Goal: Task Accomplishment & Management: Manage account settings

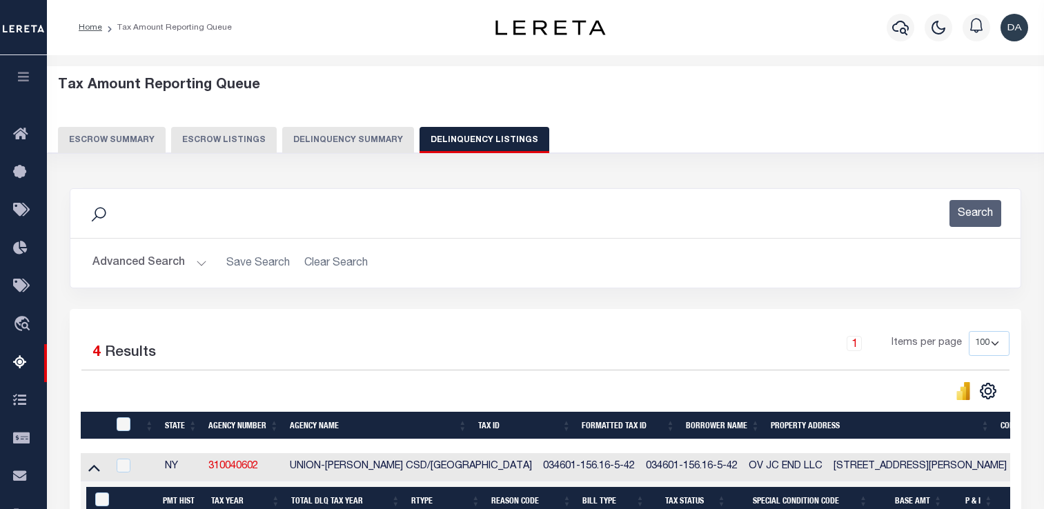
select select "100"
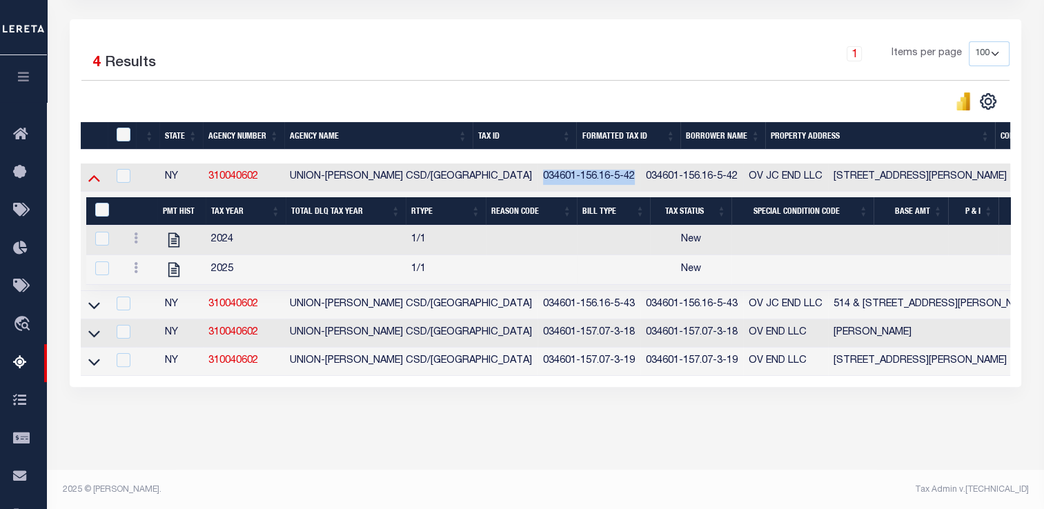
click at [97, 179] on icon at bounding box center [94, 178] width 12 height 14
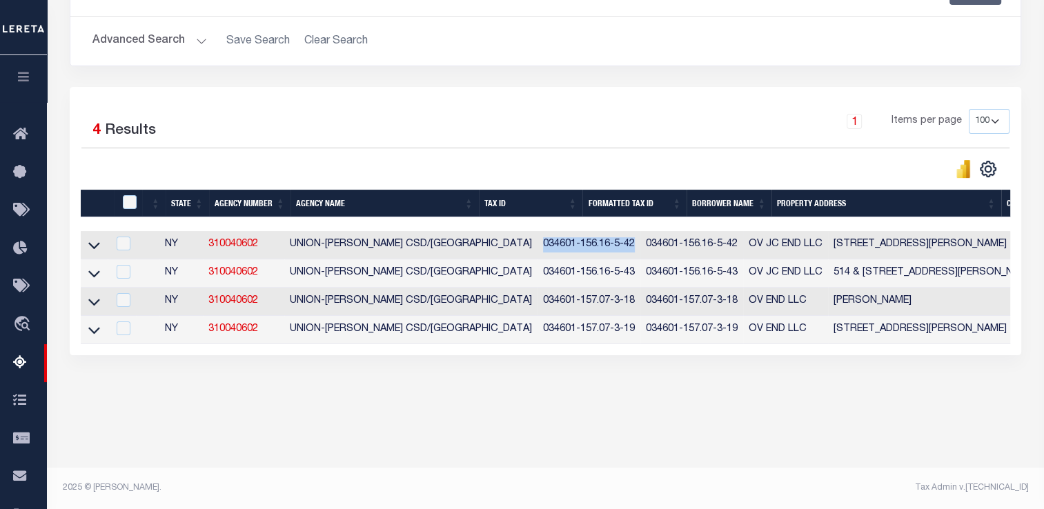
scroll to position [222, 0]
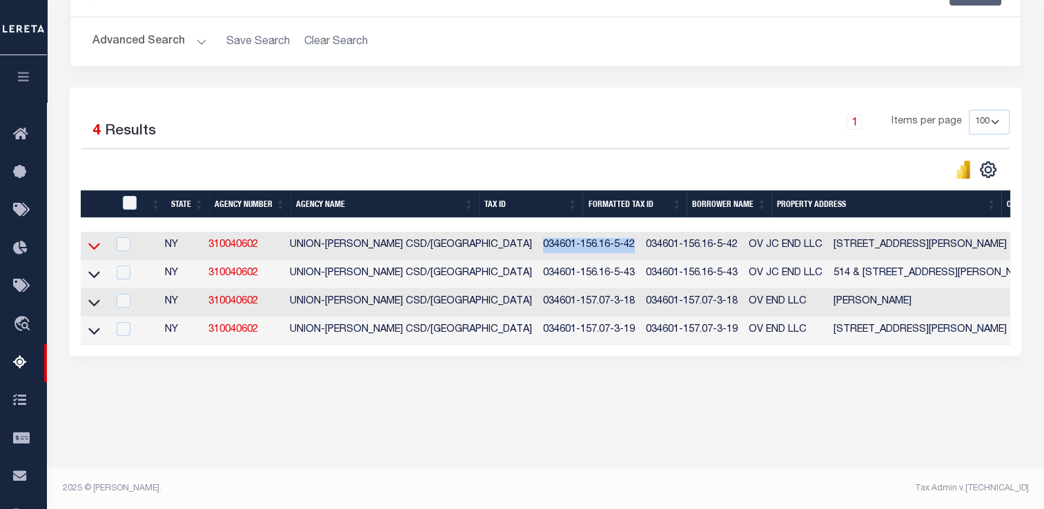
click at [97, 250] on icon at bounding box center [94, 246] width 12 height 14
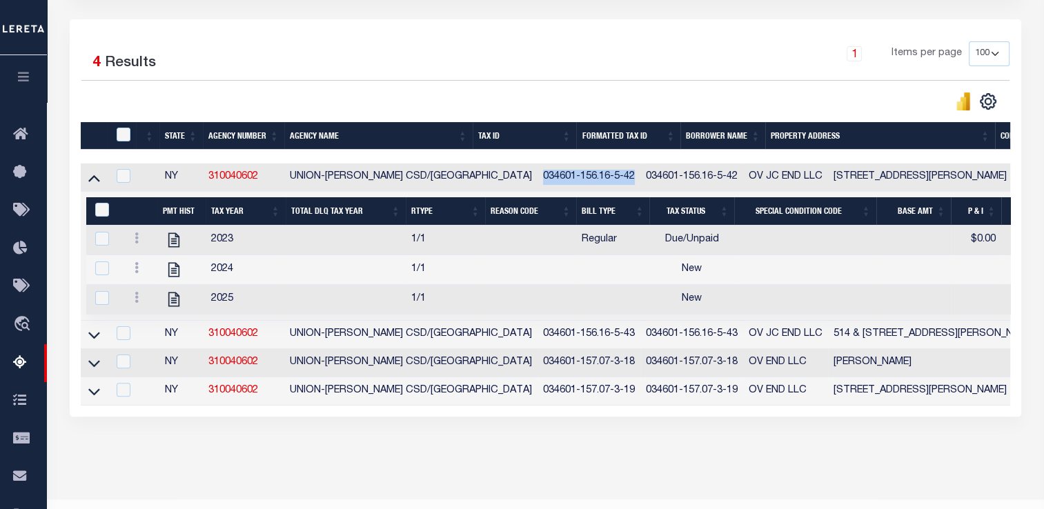
scroll to position [0, 0]
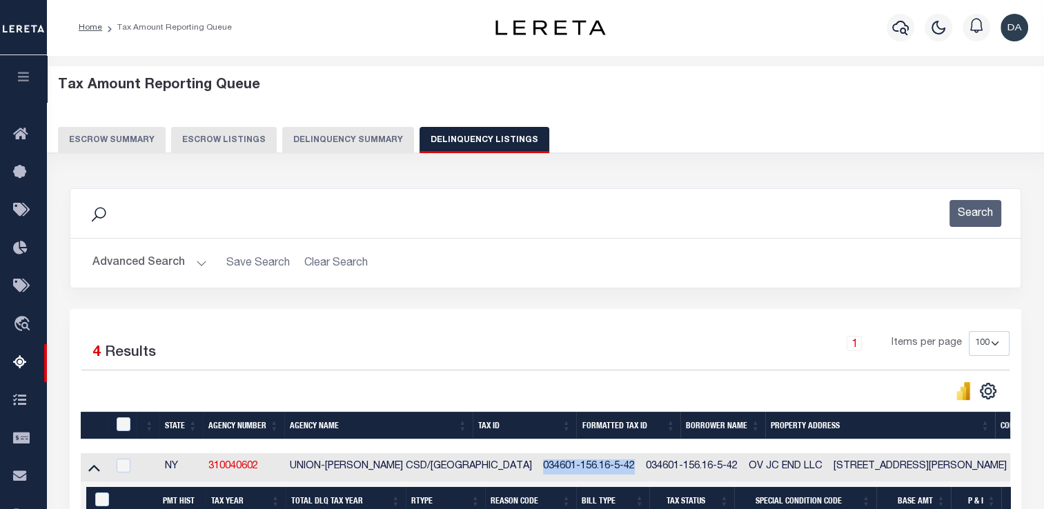
click at [358, 139] on button "Delinquency Summary" at bounding box center [348, 140] width 132 height 26
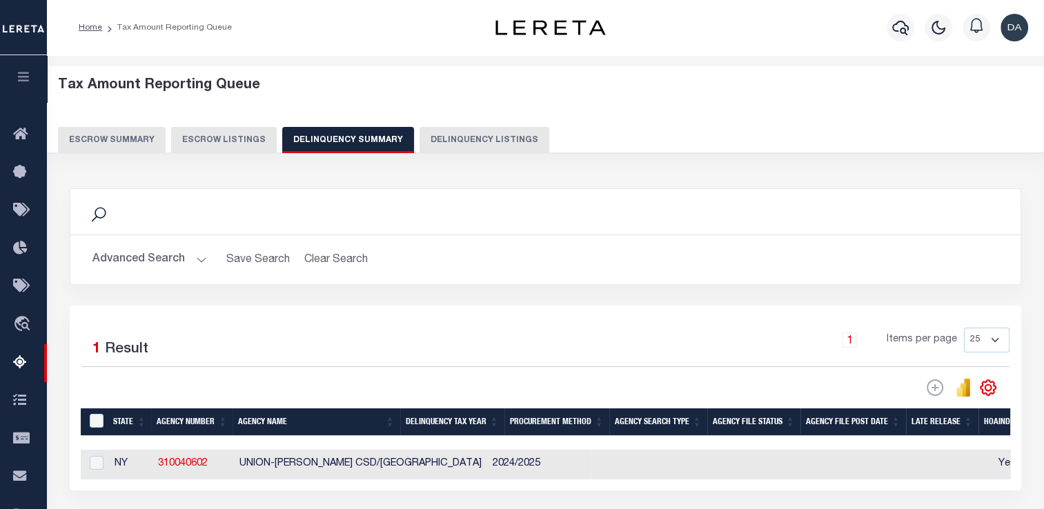
scroll to position [222, 0]
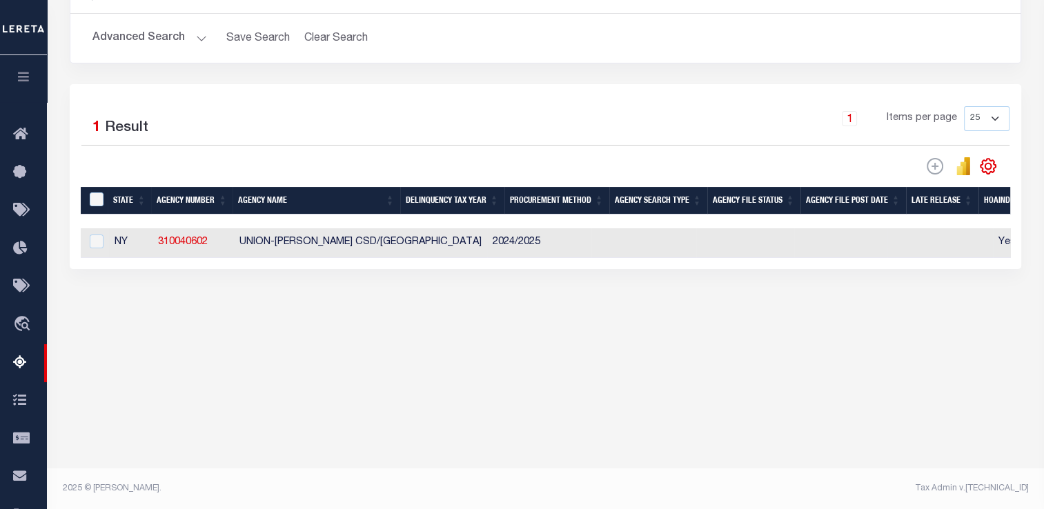
checkbox input "true"
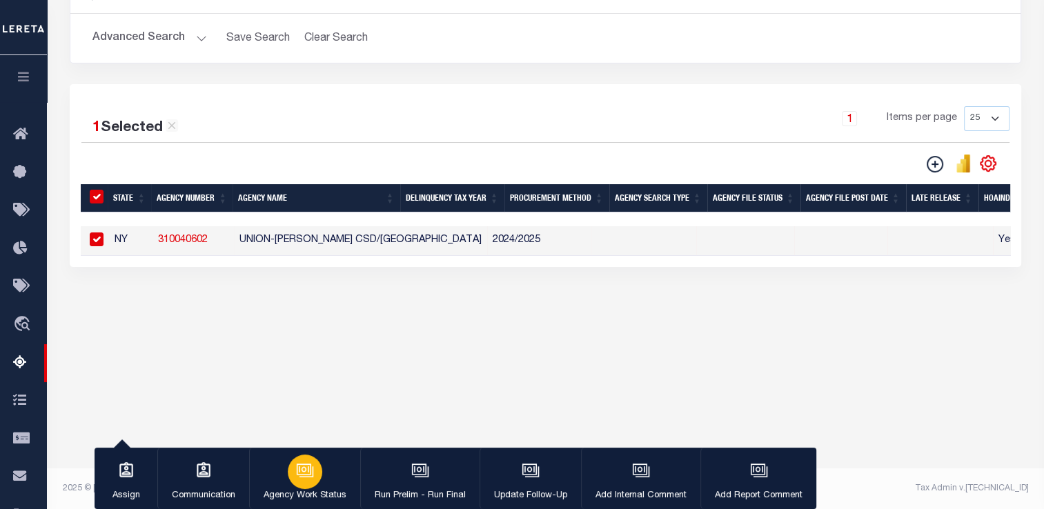
click at [310, 465] on icon "button" at bounding box center [305, 471] width 18 height 18
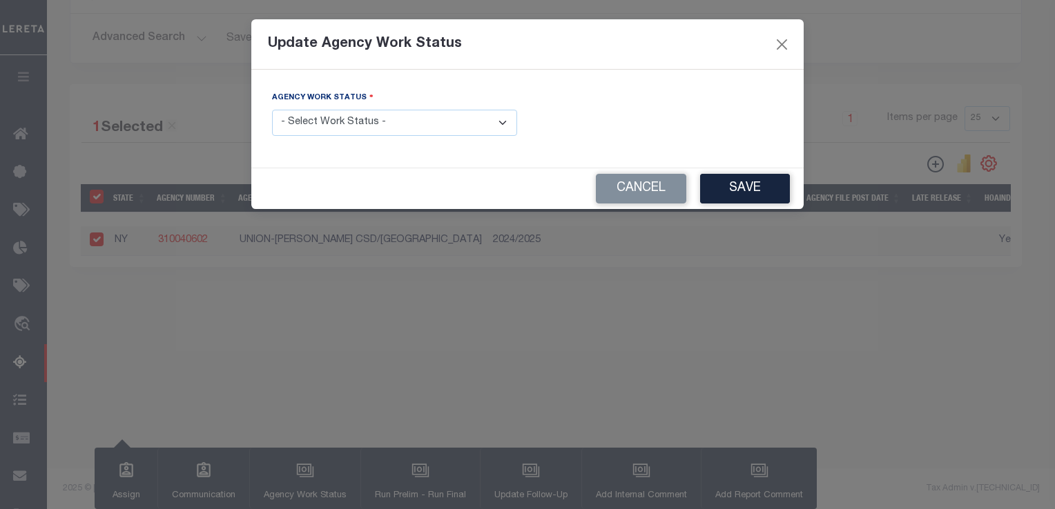
click at [317, 128] on select "- Select Work Status - In Progress Pending Agency Follow-up Pending QC Ready fo…" at bounding box center [394, 123] width 245 height 27
select select "6"
click at [272, 110] on select "- Select Work Status - In Progress Pending Agency Follow-up Pending QC Ready fo…" at bounding box center [394, 123] width 245 height 27
click at [723, 201] on button "Save" at bounding box center [745, 189] width 90 height 30
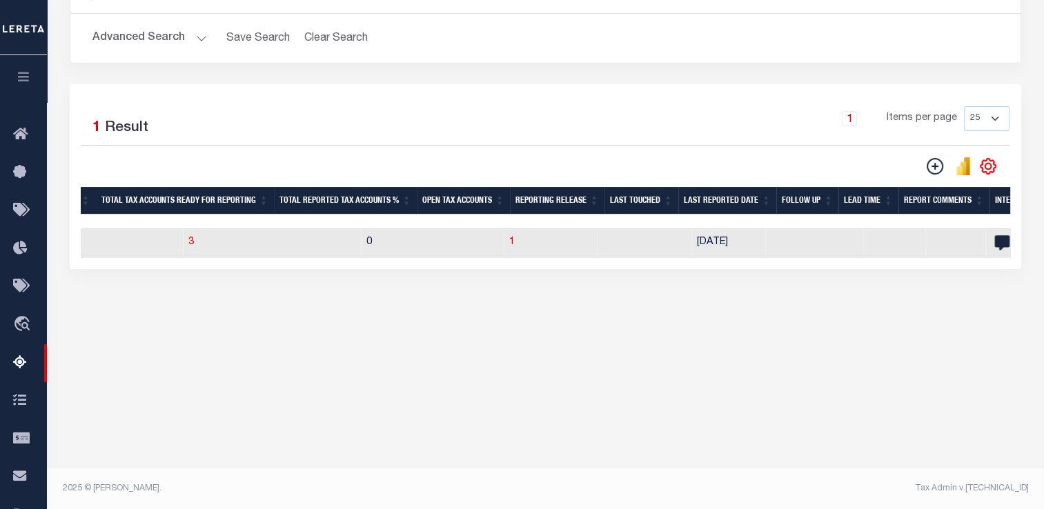
scroll to position [0, 0]
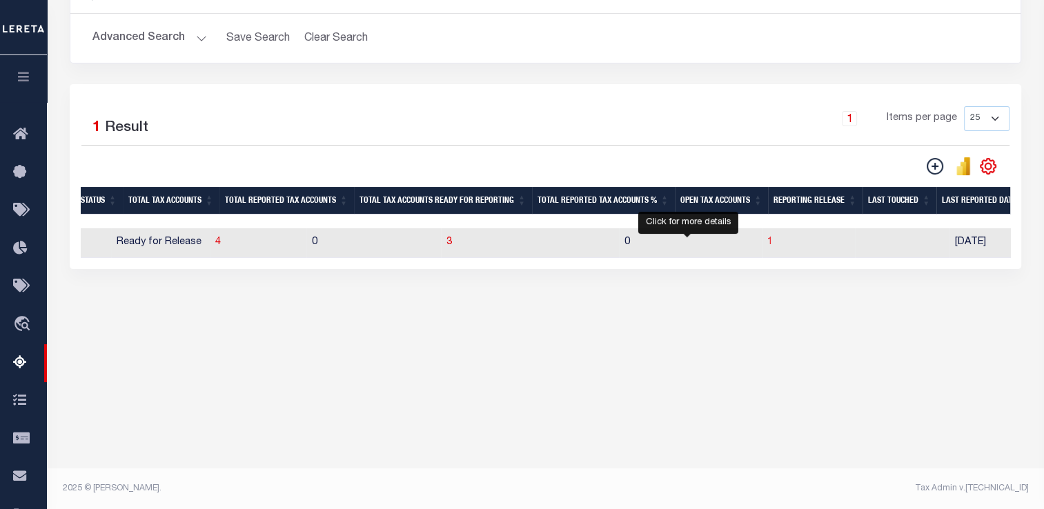
click at [768, 242] on span "1" at bounding box center [771, 242] width 6 height 10
select select "100"
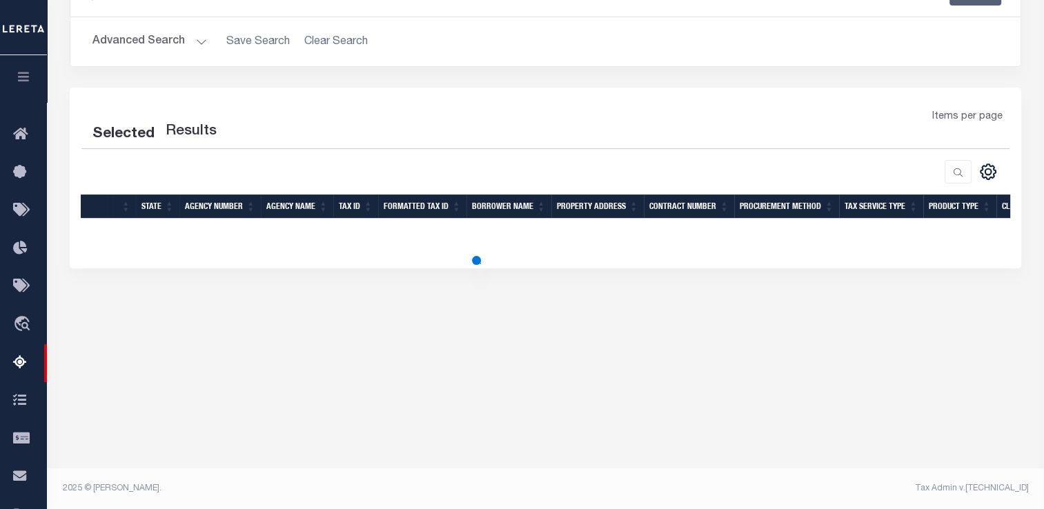
select select "100"
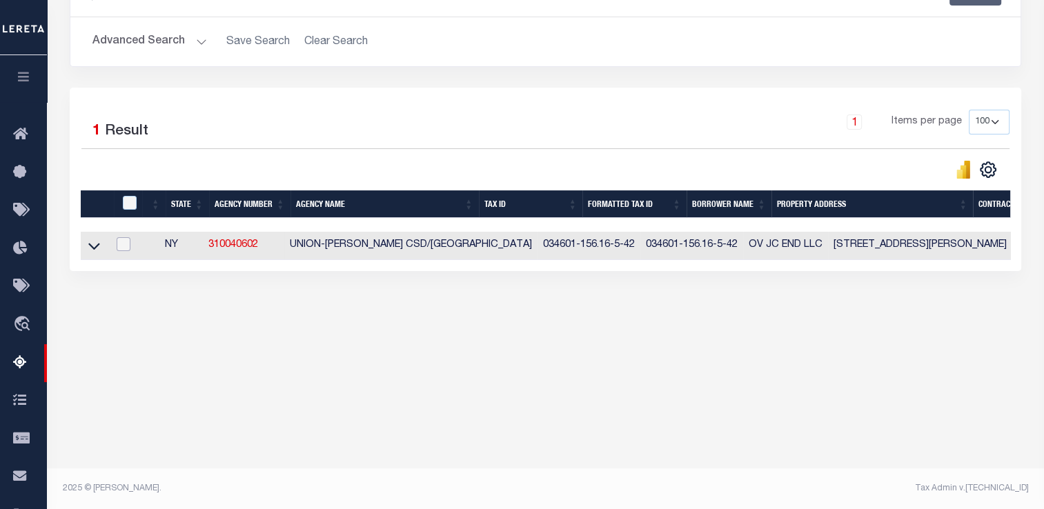
click at [130, 242] on input "checkbox" at bounding box center [124, 244] width 14 height 14
checkbox input "true"
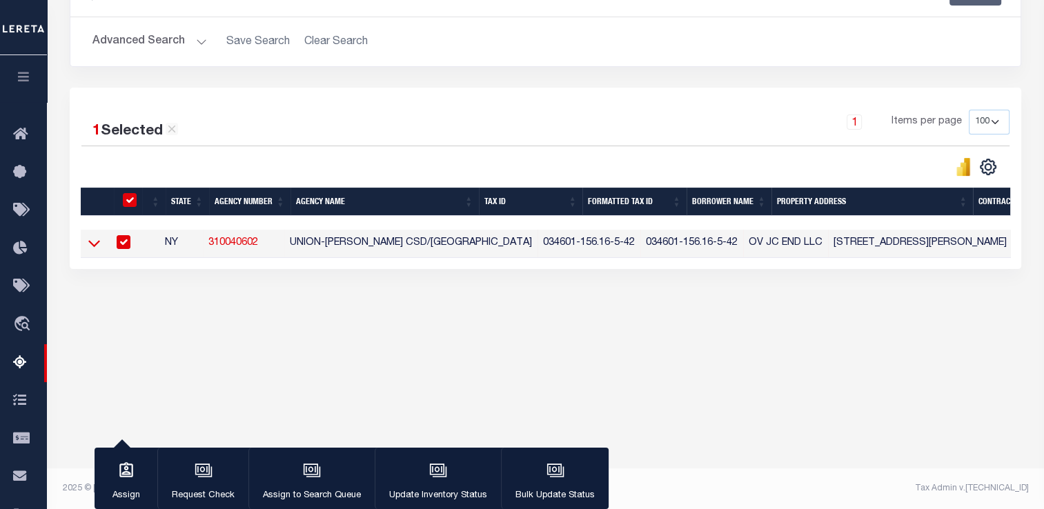
click at [94, 247] on icon at bounding box center [94, 244] width 12 height 7
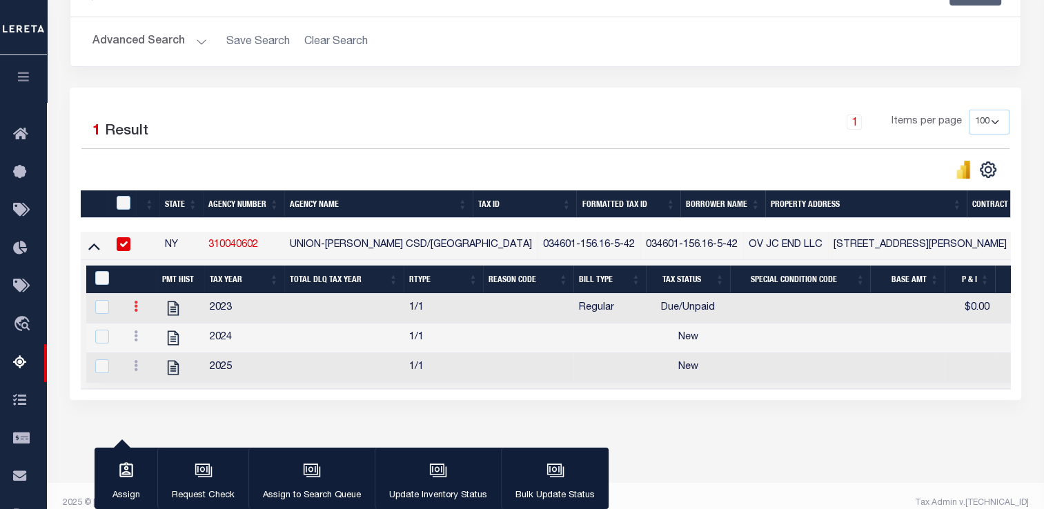
click at [136, 311] on icon at bounding box center [136, 306] width 4 height 11
click at [151, 358] on img "" at bounding box center [153, 352] width 14 height 14
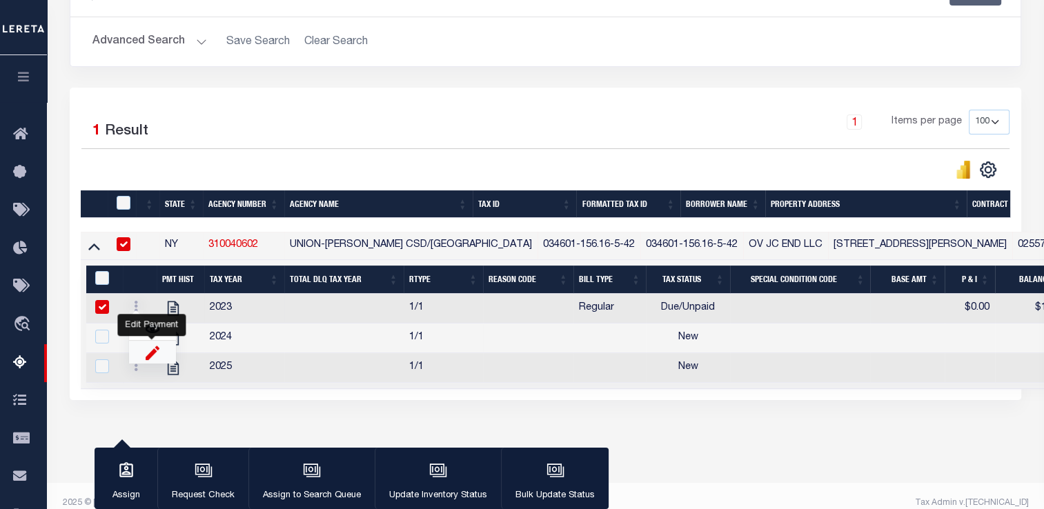
select select "DUE"
select select
type input "$1,001.17"
type input "[DATE]"
type input "$0.00"
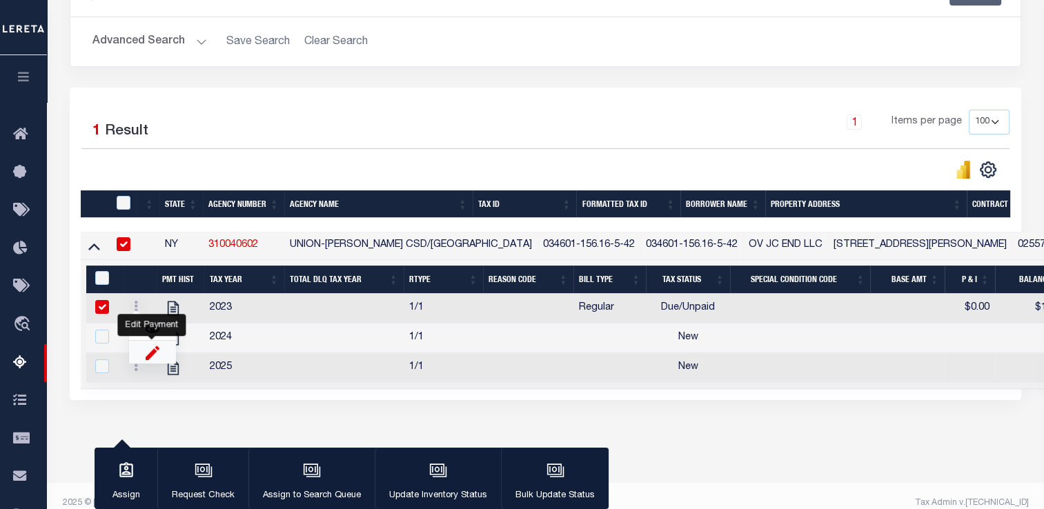
checkbox input "true"
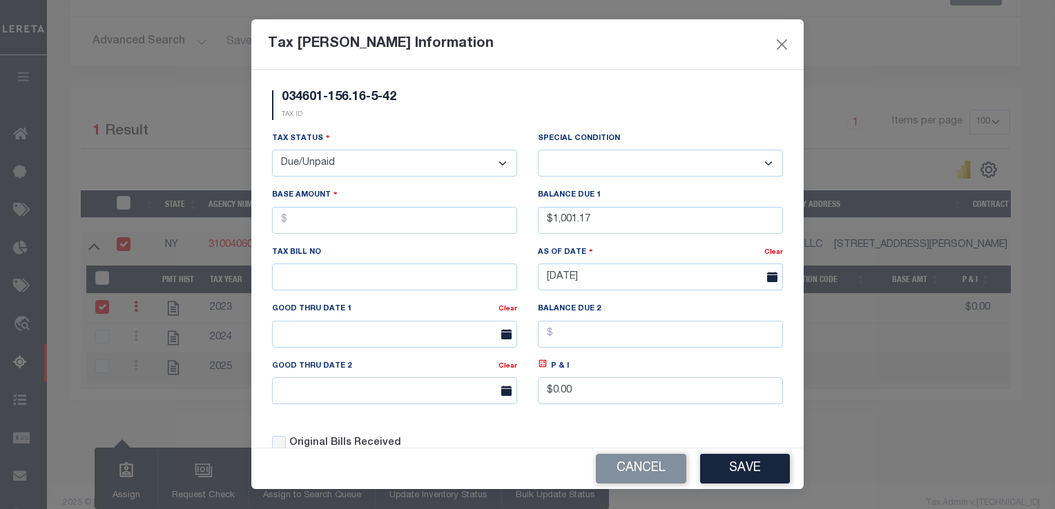
click at [411, 178] on div "Tax Status - Select Status - Open Due/Unpaid Paid Incomplete No Tax Due Interna…" at bounding box center [395, 159] width 266 height 57
click at [386, 167] on select "- Select Status - Open Due/Unpaid Paid Incomplete No Tax Due Internal Refund Pr…" at bounding box center [394, 163] width 245 height 27
select select "PYD"
click at [272, 151] on select "- Select Status - Open Due/Unpaid Paid Incomplete No Tax Due Internal Refund Pr…" at bounding box center [394, 163] width 245 height 27
select select "0"
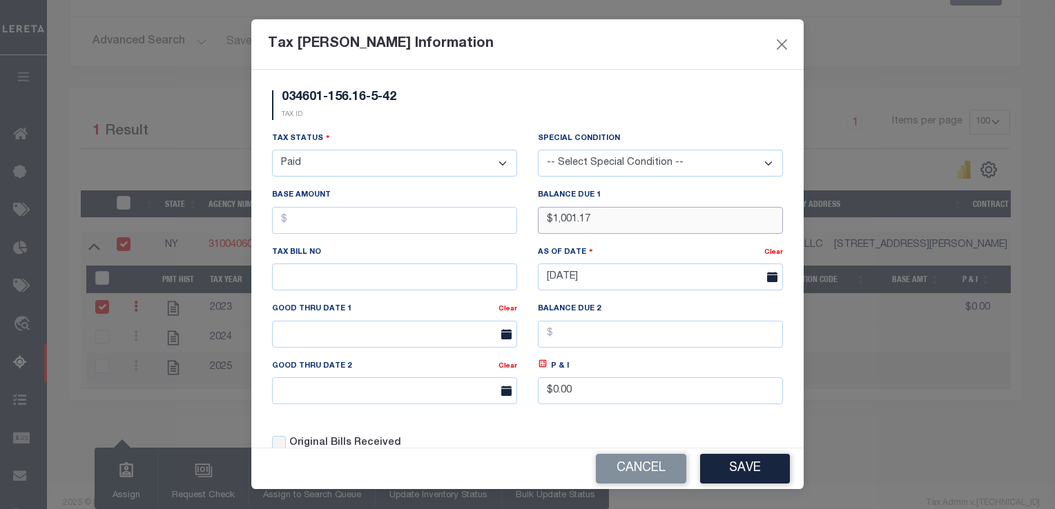
click at [601, 213] on input "$1,001.17" at bounding box center [660, 220] width 245 height 27
type input "$0.00"
click at [738, 463] on button "Save" at bounding box center [745, 469] width 90 height 30
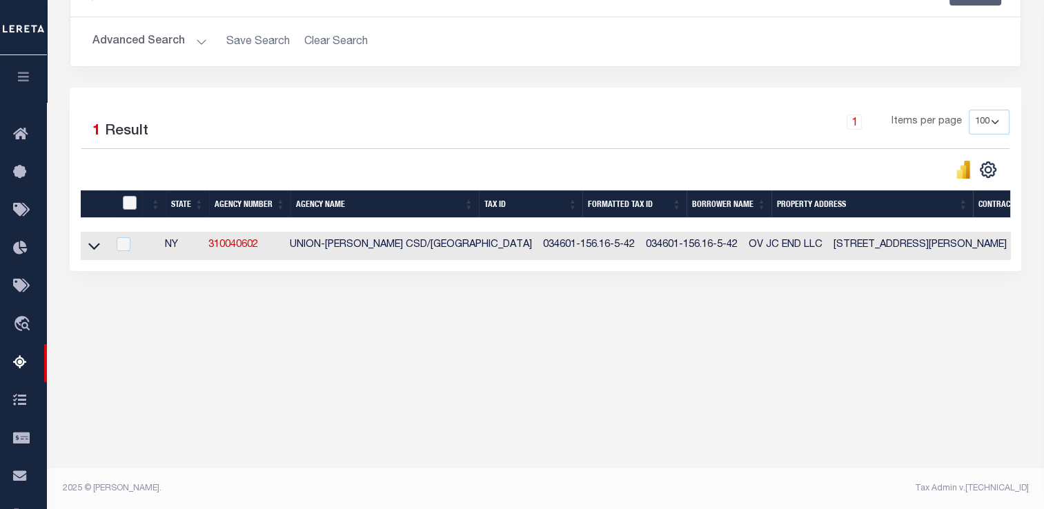
click at [125, 203] on input "checkbox" at bounding box center [130, 203] width 14 height 14
checkbox input "true"
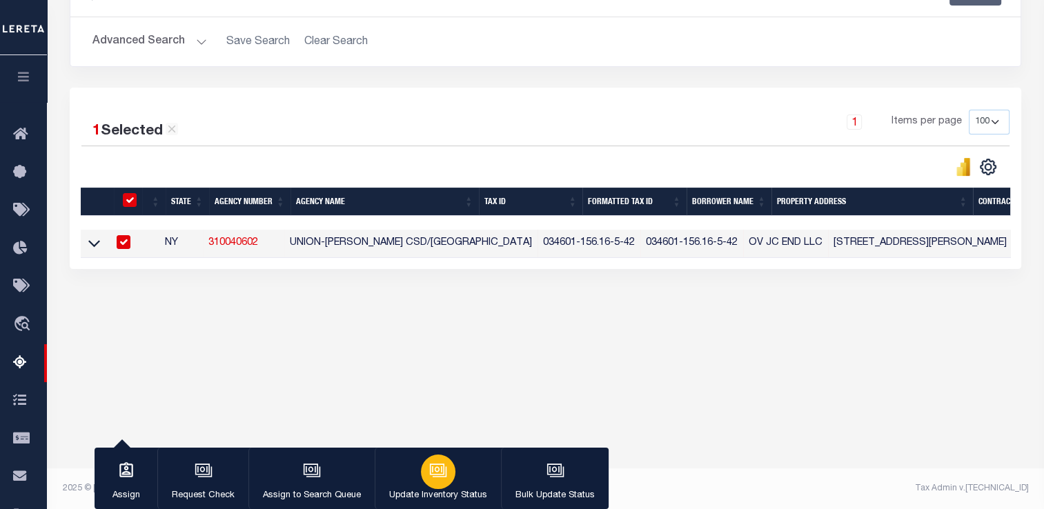
click at [452, 486] on button "Update Inventory Status" at bounding box center [438, 479] width 126 height 62
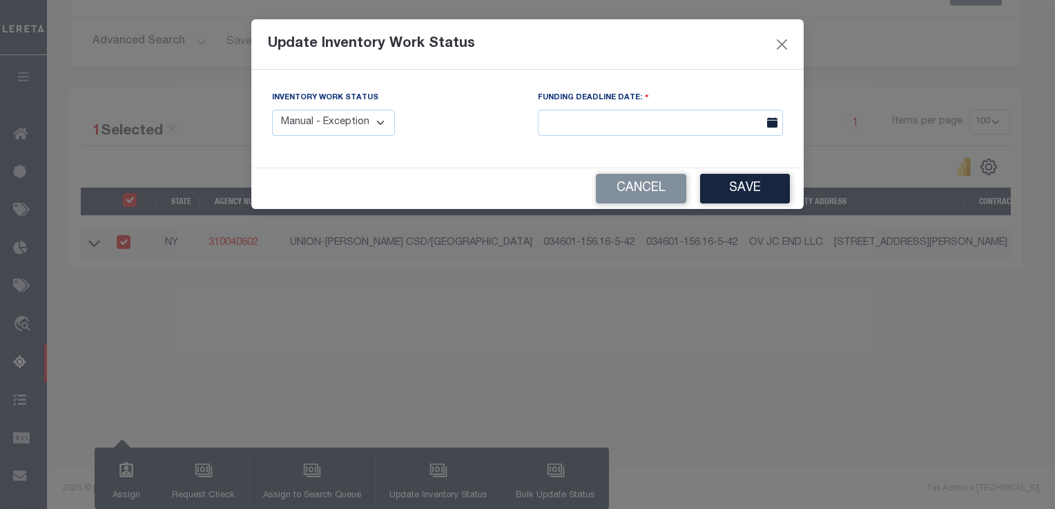
click at [347, 121] on select "Manual - Exception Pended - Awaiting Search Late Add Exception Completed" at bounding box center [333, 123] width 123 height 27
select select "4"
click at [272, 110] on select "Manual - Exception Pended - Awaiting Search Late Add Exception Completed" at bounding box center [333, 123] width 123 height 27
click at [720, 185] on button "Save" at bounding box center [745, 189] width 90 height 30
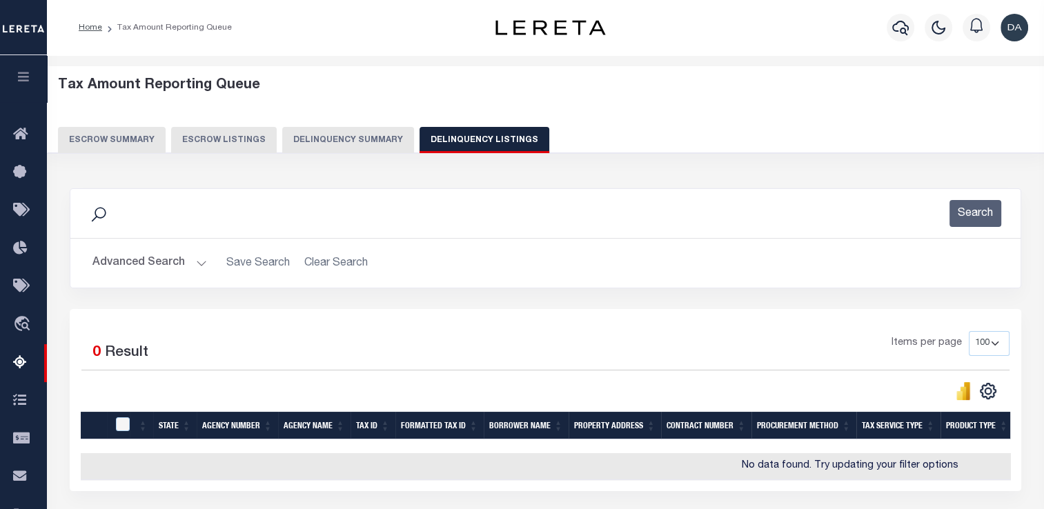
scroll to position [8, 0]
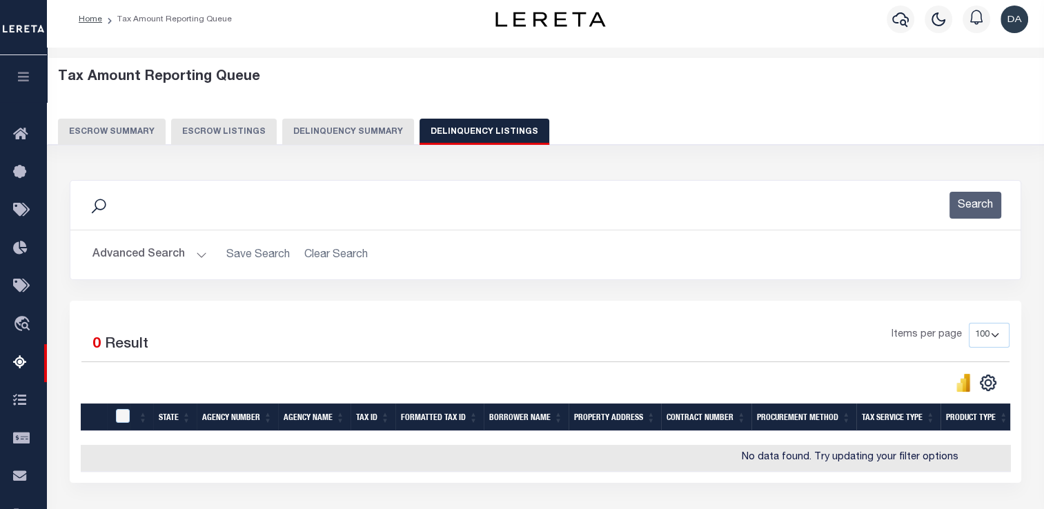
click at [356, 128] on button "Delinquency Summary" at bounding box center [348, 132] width 132 height 26
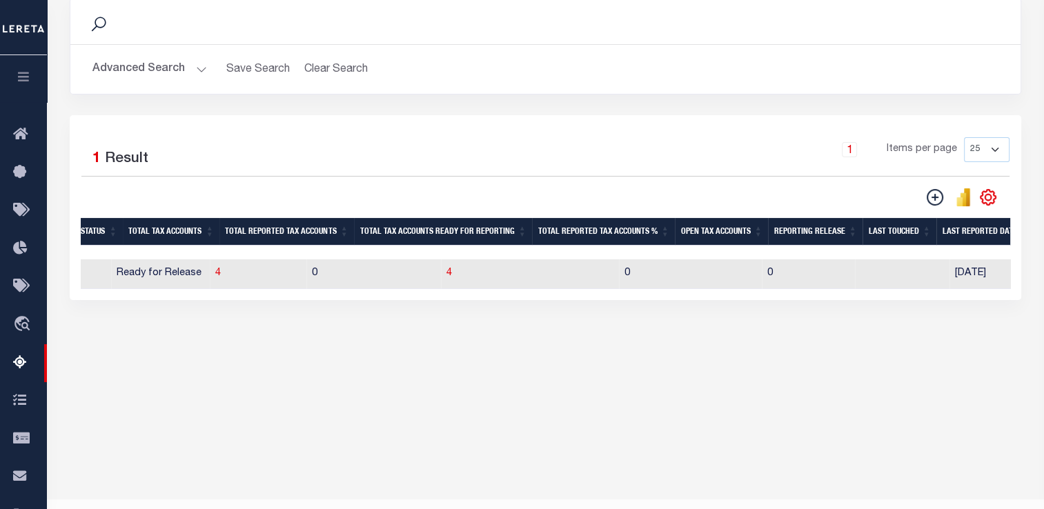
scroll to position [206, 0]
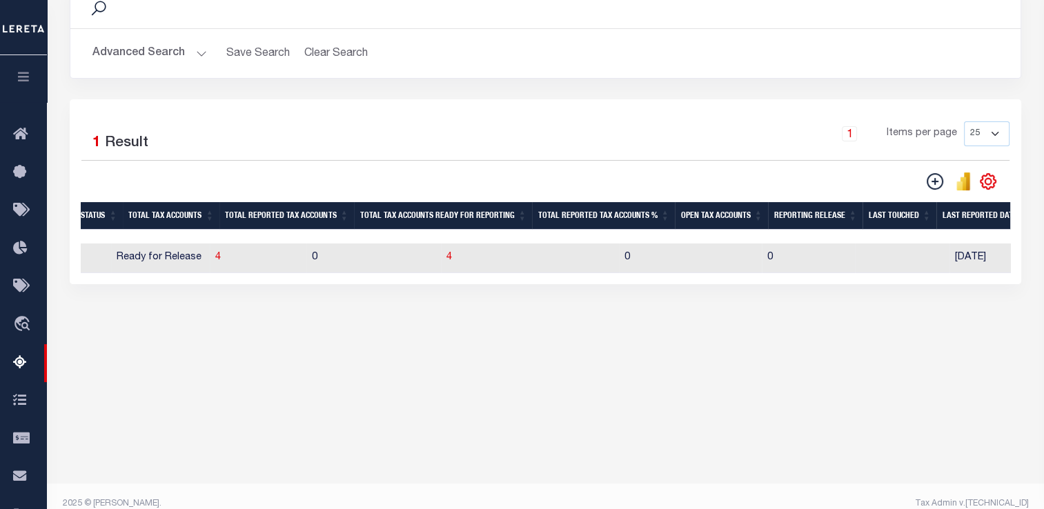
click at [316, 259] on td "0" at bounding box center [374, 259] width 135 height 30
checkbox input "true"
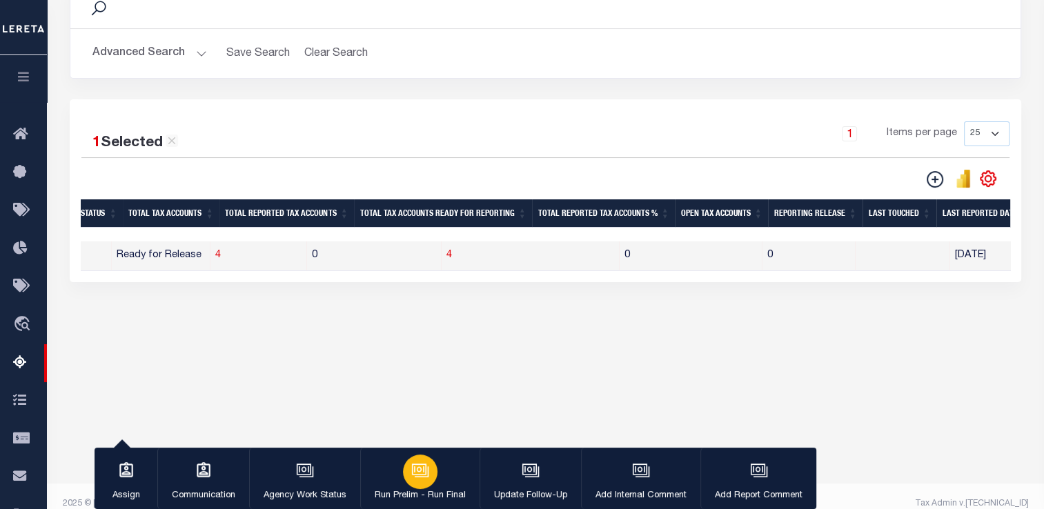
click at [424, 473] on icon "button" at bounding box center [419, 469] width 14 height 11
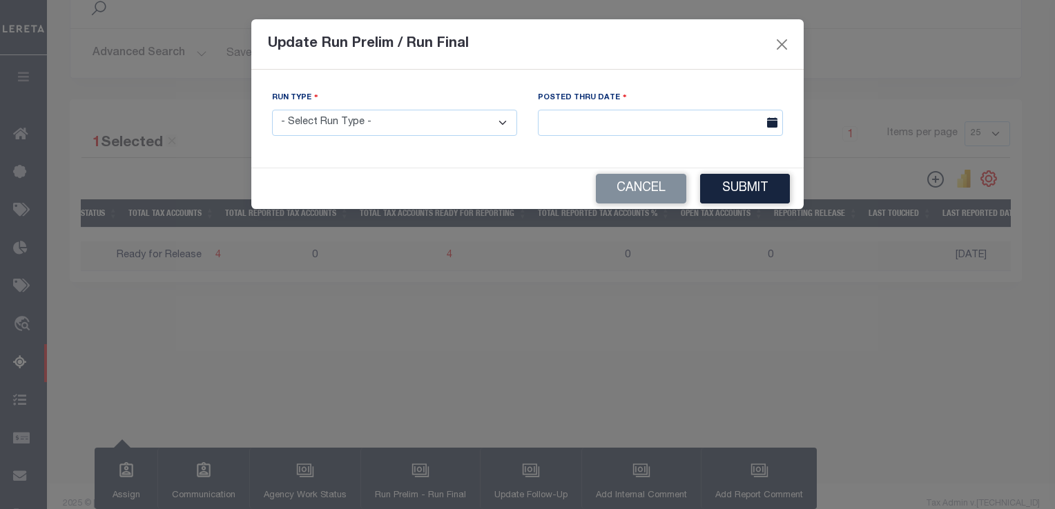
click at [348, 125] on select "- Select Run Type - Prelim Run Final Run" at bounding box center [394, 123] width 245 height 27
select select "F"
click at [272, 110] on select "- Select Run Type - Prelim Run Final Run" at bounding box center [394, 123] width 245 height 27
click at [726, 191] on button "Submit" at bounding box center [745, 189] width 90 height 30
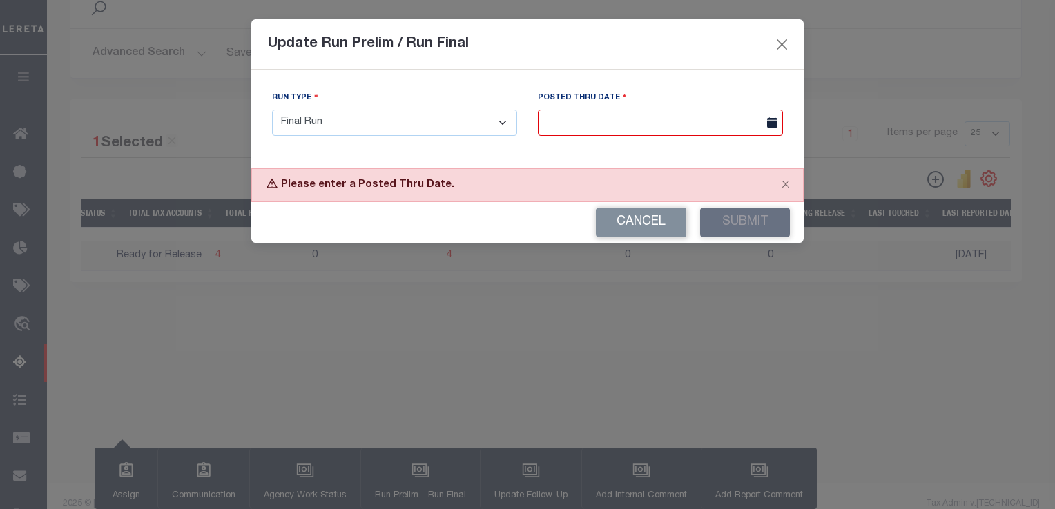
click at [621, 125] on input "text" at bounding box center [660, 123] width 245 height 27
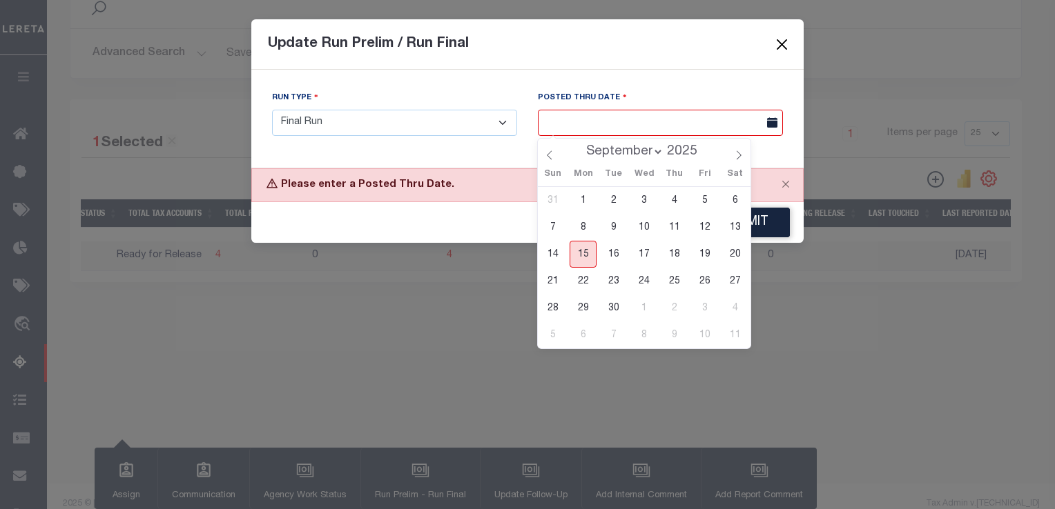
click at [583, 253] on span "15" at bounding box center [583, 254] width 27 height 27
type input "[DATE]"
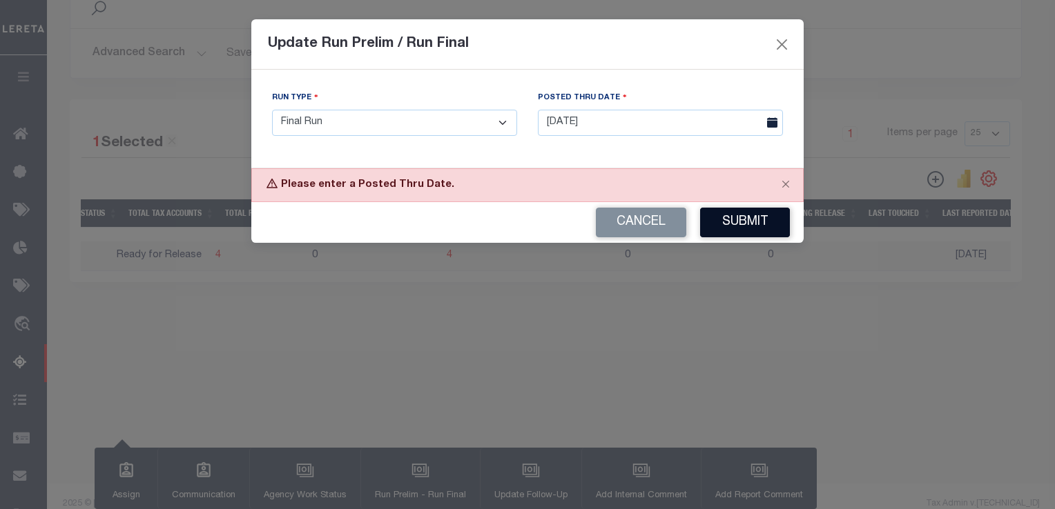
click at [722, 219] on button "Submit" at bounding box center [745, 223] width 90 height 30
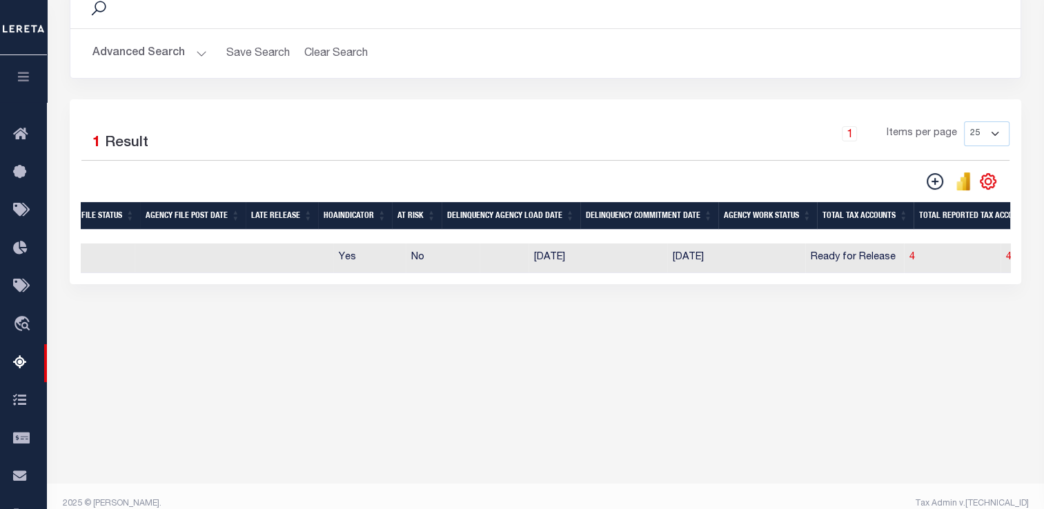
scroll to position [0, 755]
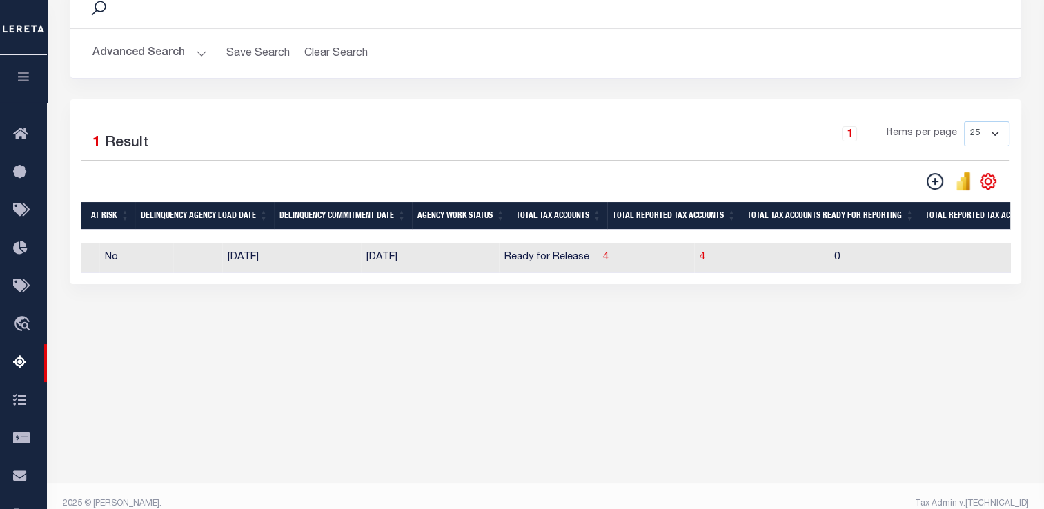
click at [178, 50] on button "Advanced Search" at bounding box center [150, 53] width 115 height 27
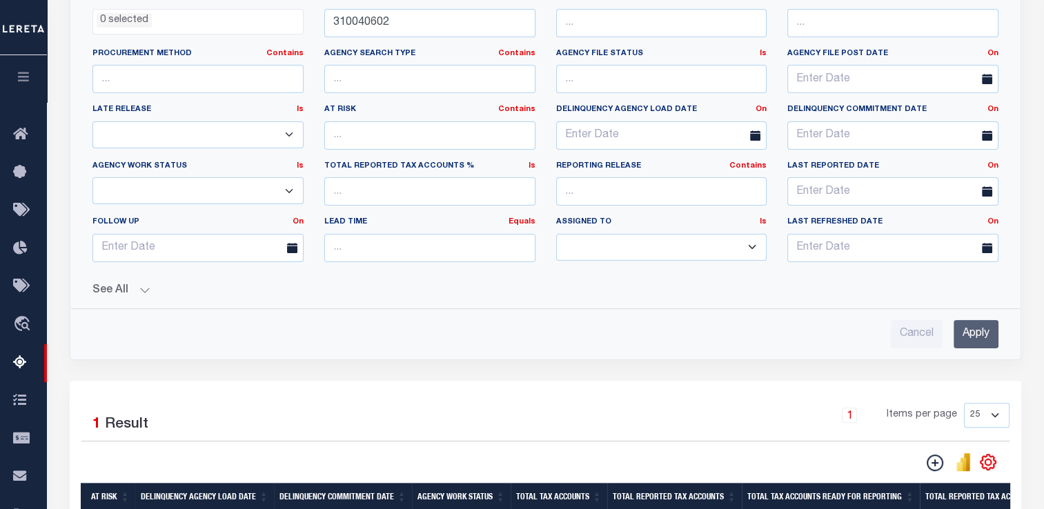
click at [124, 287] on button "See All" at bounding box center [546, 290] width 906 height 13
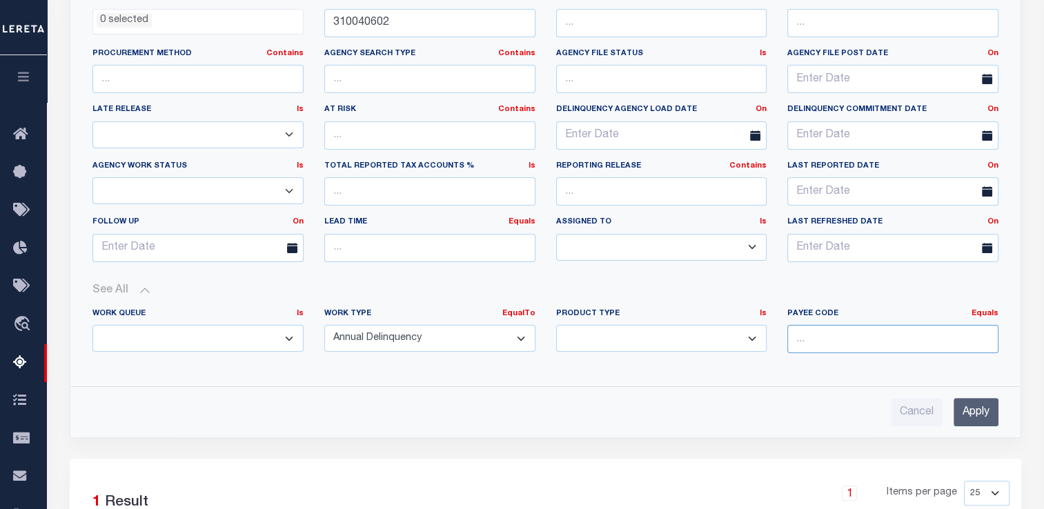
click at [853, 344] on input "number" at bounding box center [893, 339] width 211 height 28
paste input "3600716003"
type input "3600716003"
click at [986, 414] on input "Apply" at bounding box center [976, 412] width 45 height 28
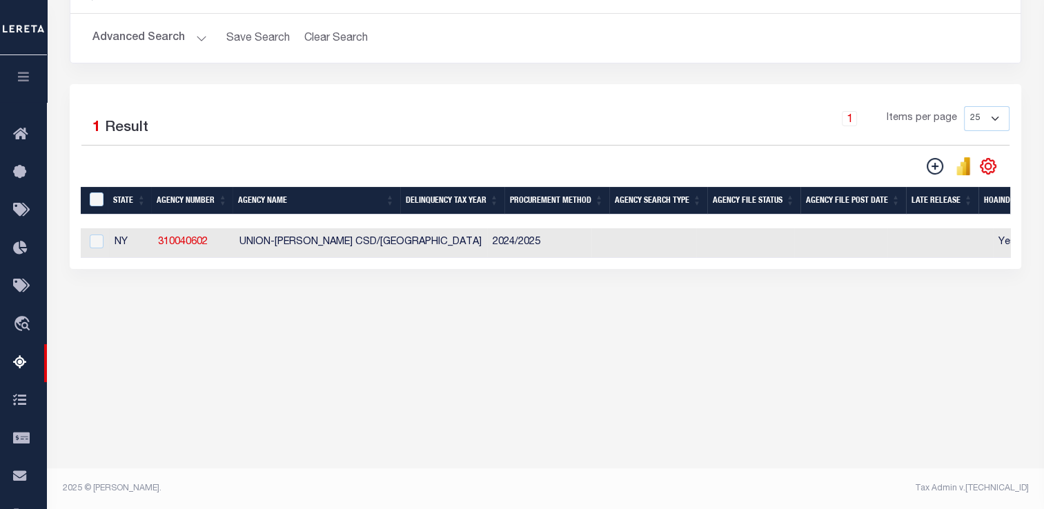
click at [120, 39] on button "Advanced Search" at bounding box center [150, 38] width 115 height 27
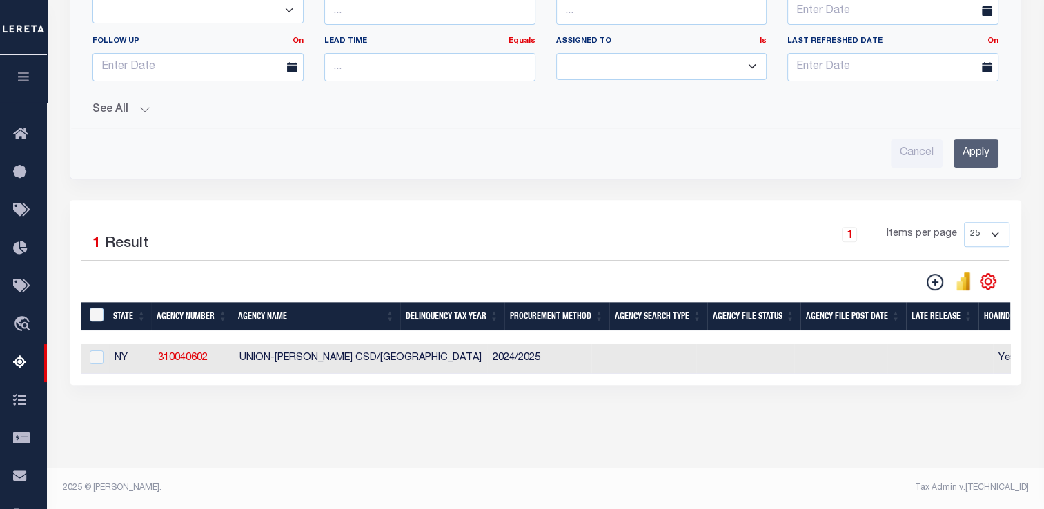
click at [139, 104] on button "See All" at bounding box center [546, 110] width 906 height 13
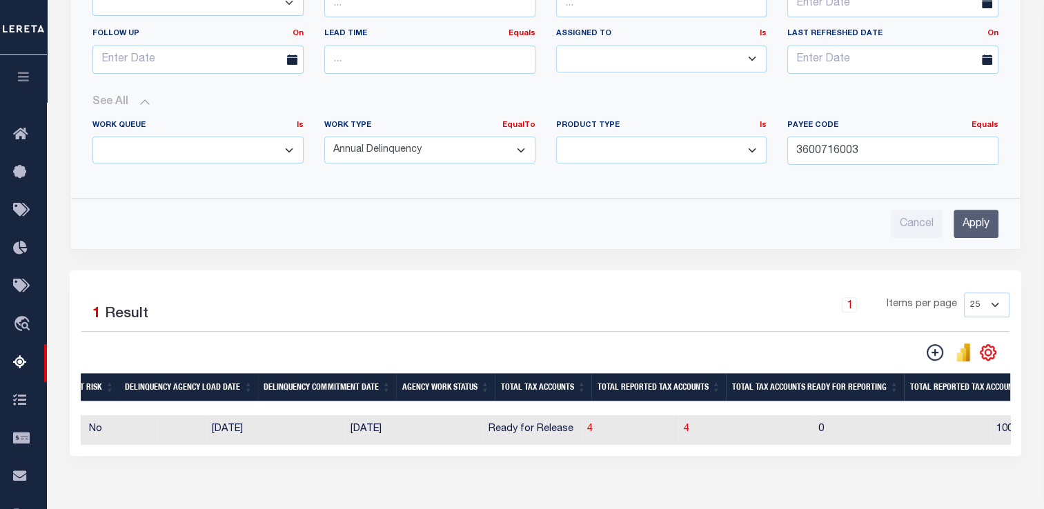
click at [187, 195] on div "State In In AK AL AR AZ CA CO CT DC DE FL GA GU HI IA ID IL IN KS [GEOGRAPHIC_D…" at bounding box center [545, 15] width 929 height 446
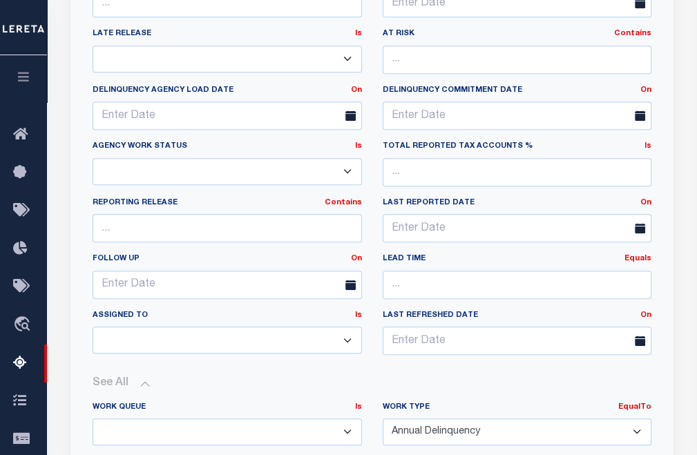
scroll to position [932, 0]
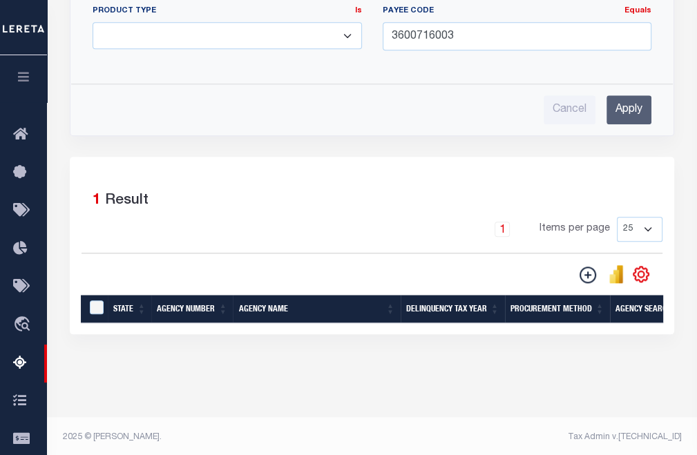
click at [635, 115] on input "Apply" at bounding box center [628, 109] width 45 height 28
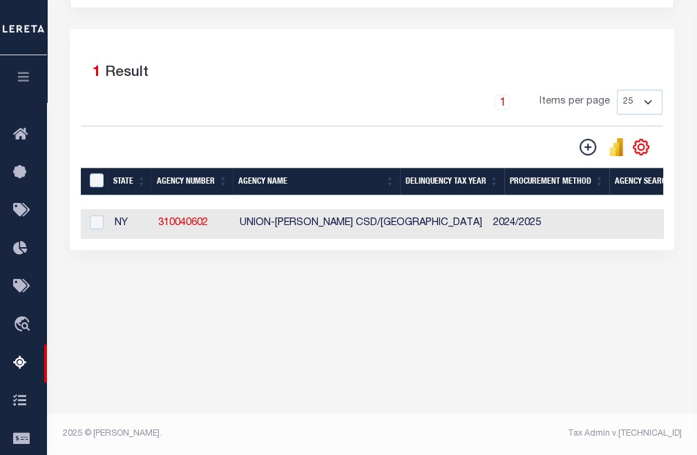
scroll to position [276, 0]
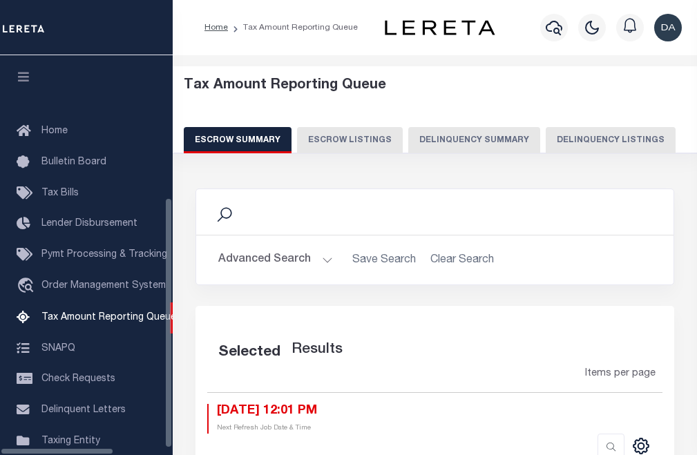
select select "100"
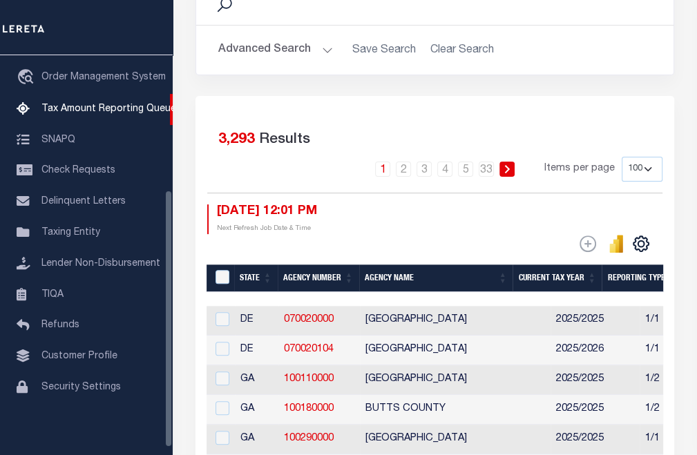
scroll to position [210, 0]
click at [373, 118] on div "Selected 3,293 Results" at bounding box center [434, 137] width 455 height 39
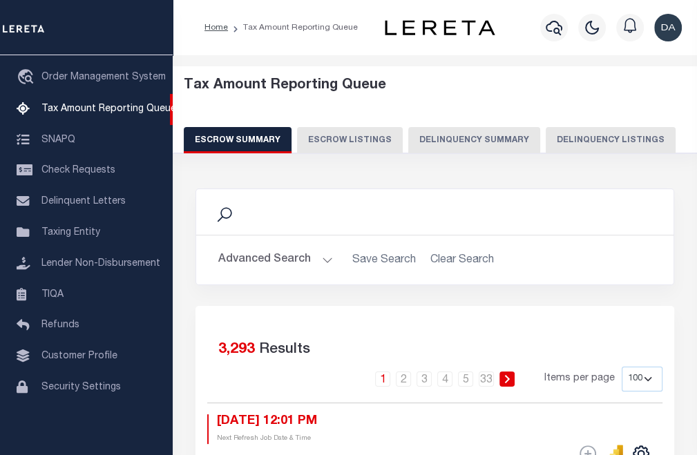
click at [435, 148] on button "Delinquency Summary" at bounding box center [474, 140] width 132 height 26
select select
select select "AnnualDelinquency"
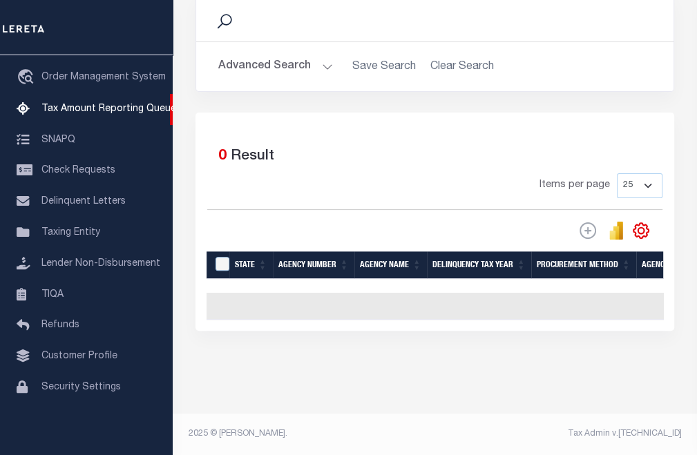
scroll to position [202, 0]
click at [291, 59] on button "Advanced Search" at bounding box center [275, 66] width 115 height 27
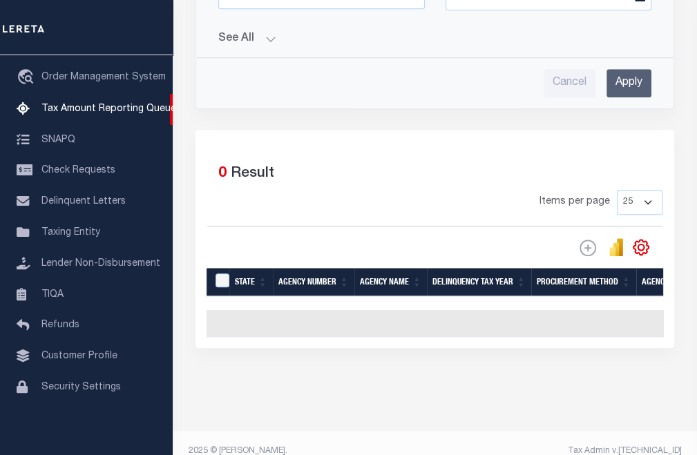
scroll to position [826, 0]
click at [264, 37] on button "See All" at bounding box center [434, 38] width 433 height 13
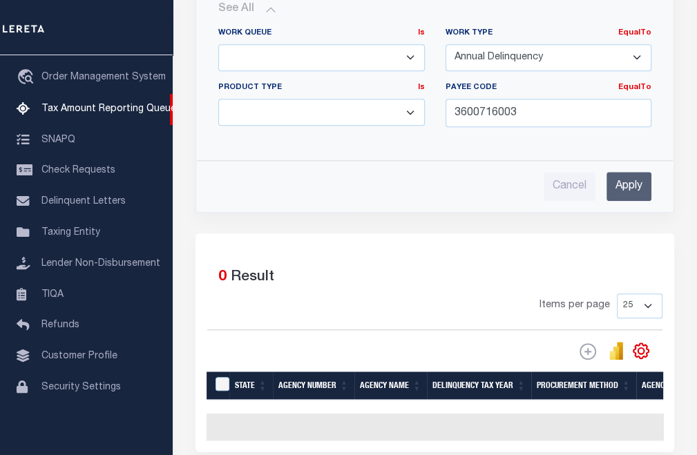
scroll to position [856, 0]
